Goal: Information Seeking & Learning: Learn about a topic

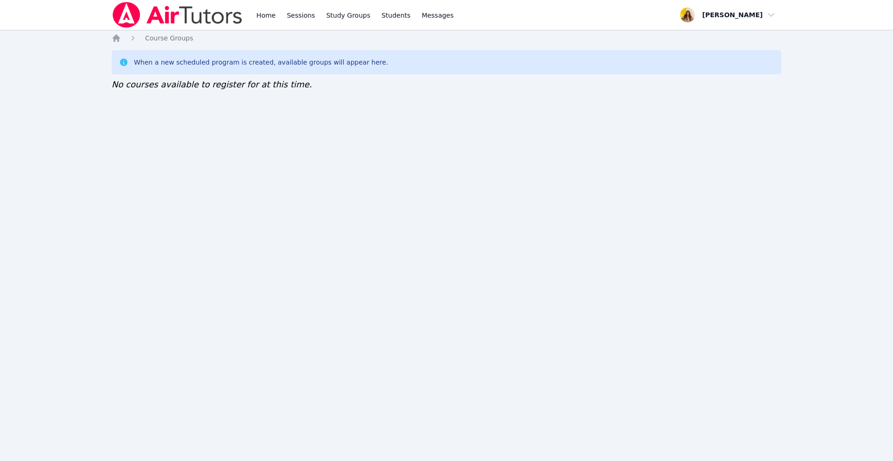
click at [120, 8] on img at bounding box center [178, 15] width 132 height 26
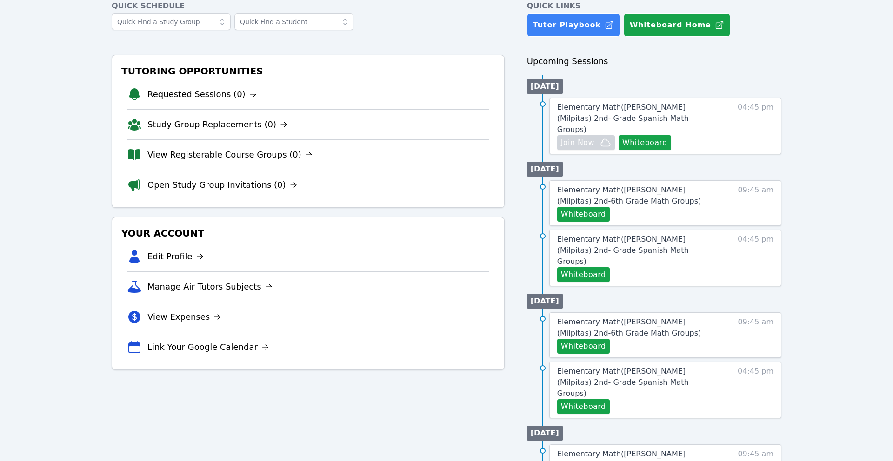
scroll to position [52, 0]
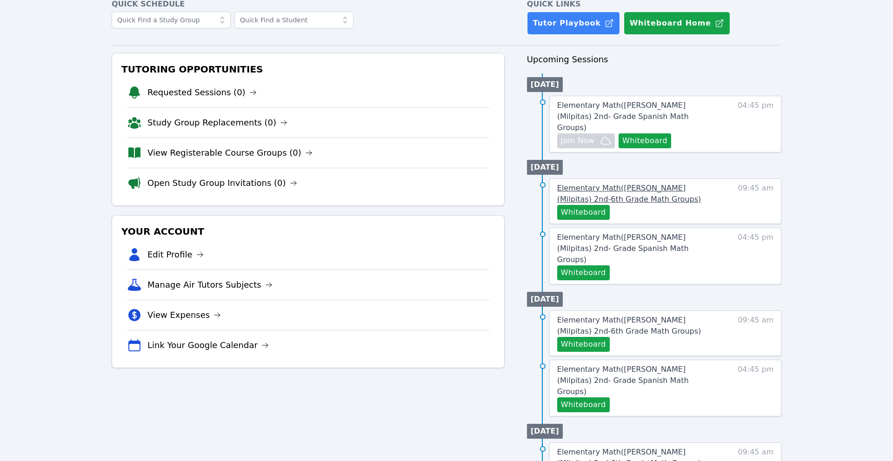
click at [604, 184] on span "Elementary Math ( Mattos (Milpitas) 2nd-6th Grade Math Groups )" at bounding box center [629, 194] width 144 height 20
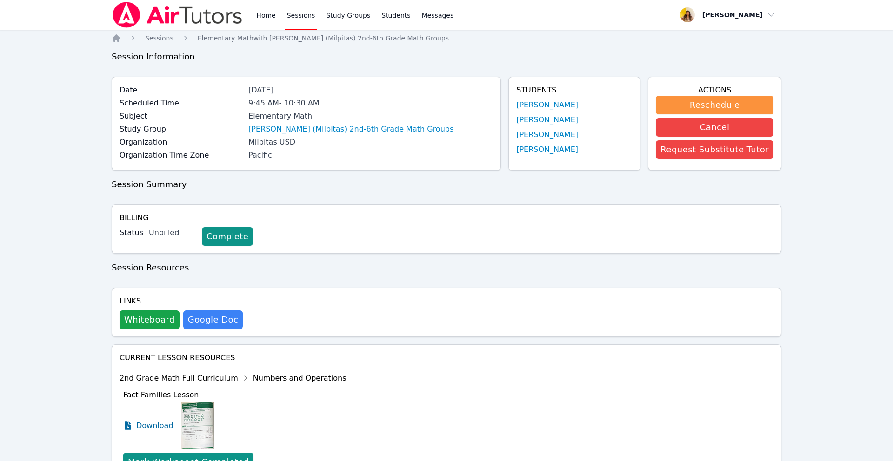
click at [201, 3] on img at bounding box center [178, 15] width 132 height 26
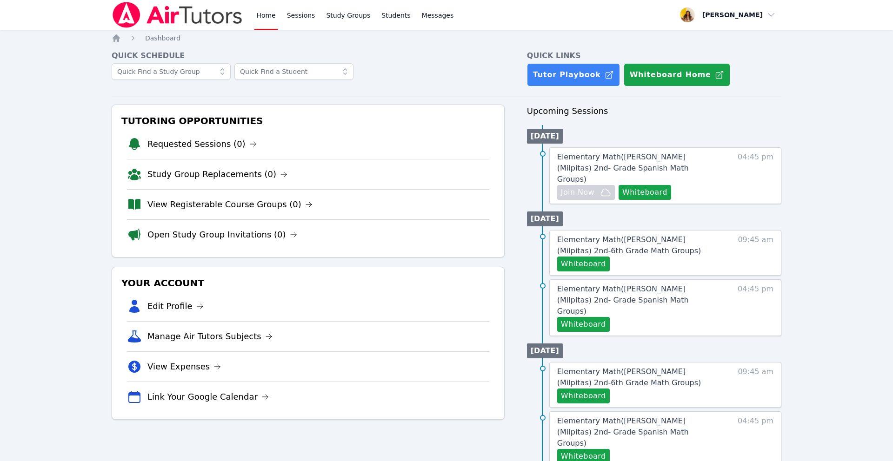
click at [218, 17] on img at bounding box center [178, 15] width 132 height 26
click at [629, 286] on span "Elementary Math ( Randall (Milpitas) 2nd- Grade Spanish Math Groups )" at bounding box center [623, 300] width 132 height 31
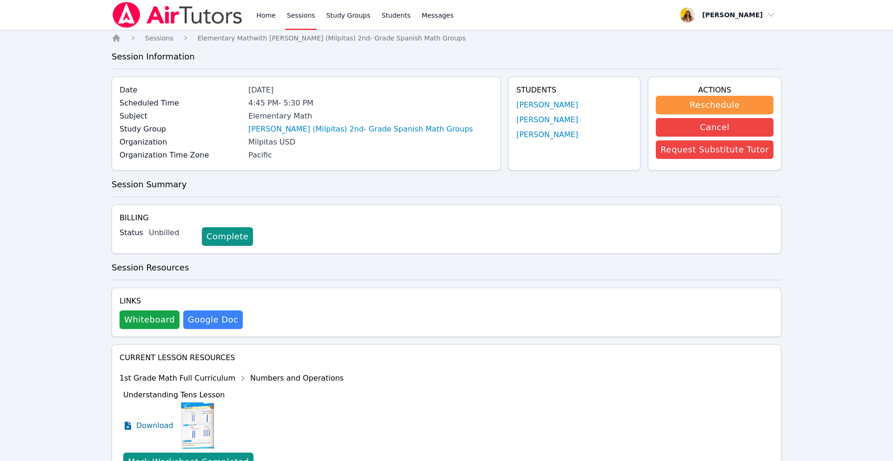
click at [305, 12] on link "Sessions" at bounding box center [301, 15] width 32 height 30
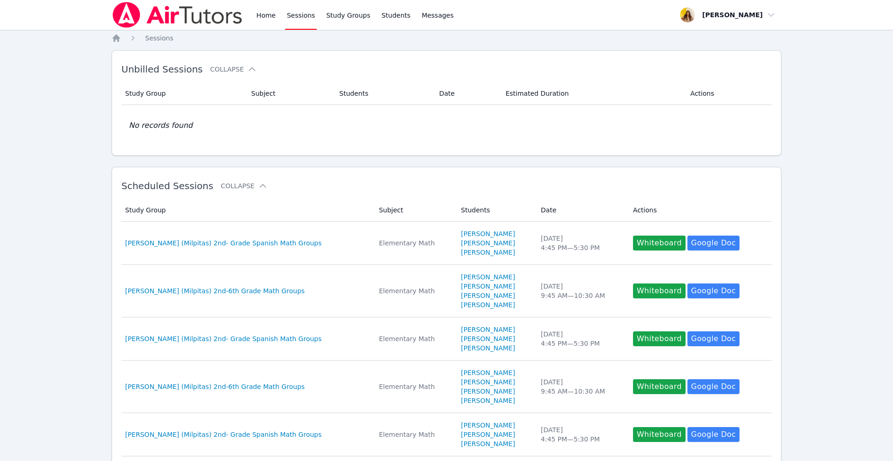
click at [305, 12] on link "Sessions" at bounding box center [301, 15] width 32 height 30
click at [192, 19] on img at bounding box center [178, 15] width 132 height 26
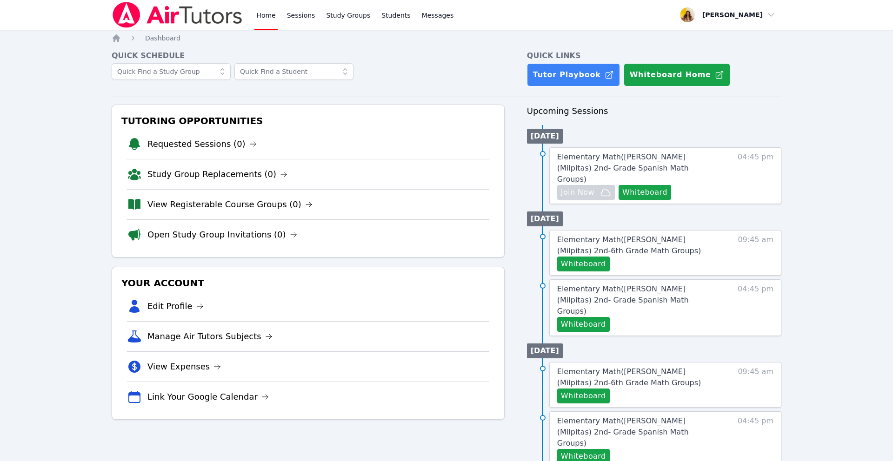
click at [192, 19] on img at bounding box center [178, 15] width 132 height 26
click at [187, 208] on link "View Registerable Course Groups (0)" at bounding box center [229, 204] width 165 height 13
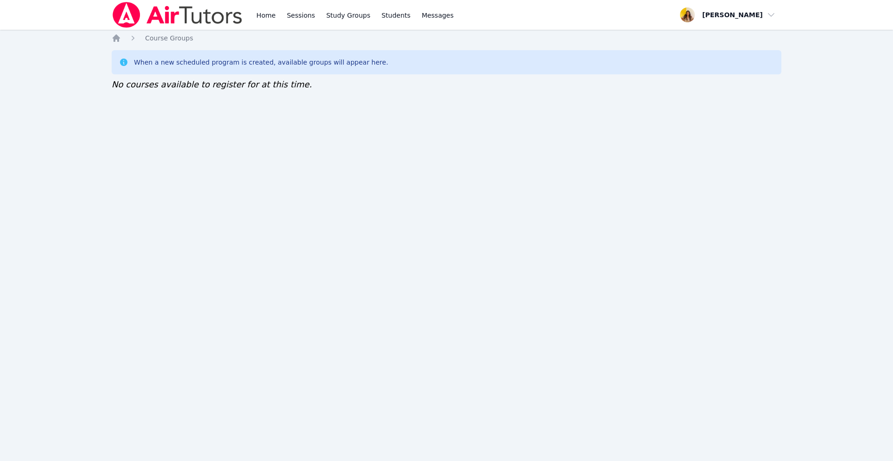
click at [194, 26] on img at bounding box center [178, 15] width 132 height 26
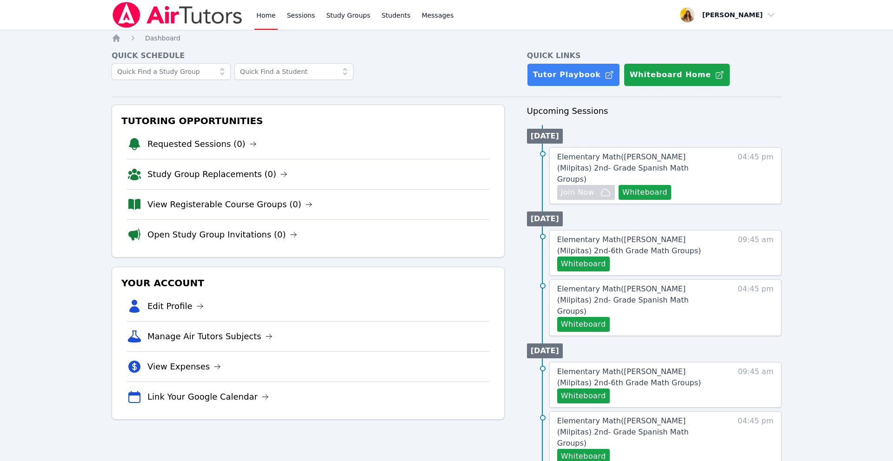
click at [194, 26] on img at bounding box center [178, 15] width 132 height 26
click at [206, 211] on link "View Registerable Course Groups (0)" at bounding box center [229, 204] width 165 height 13
